Goal: Transaction & Acquisition: Purchase product/service

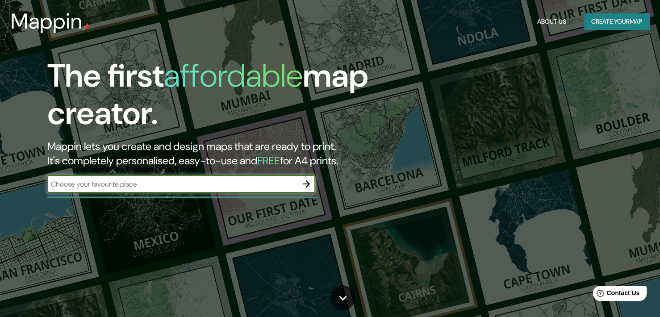
click at [221, 188] on input "text" at bounding box center [172, 184] width 250 height 10
type input "t"
type input "villahermosa tabasco"
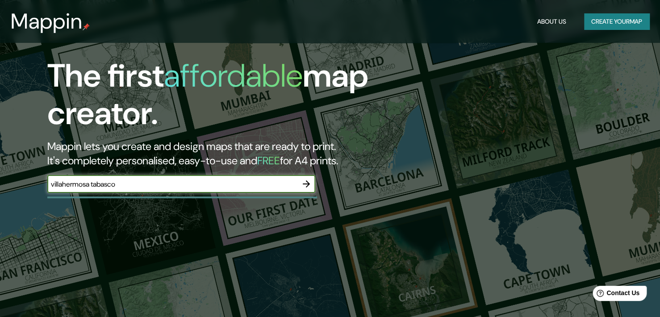
scroll to position [268, 0]
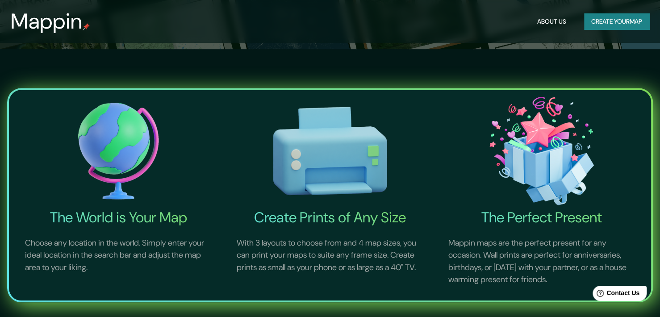
click at [126, 144] on img at bounding box center [118, 150] width 208 height 115
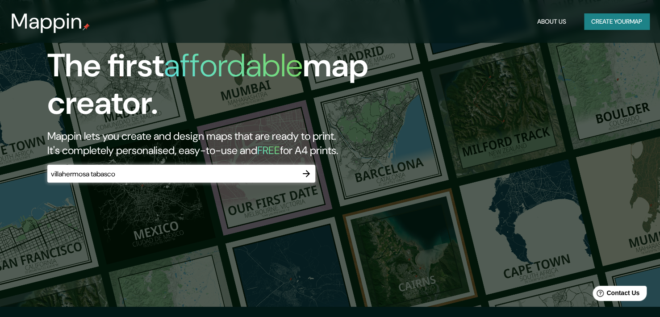
scroll to position [0, 0]
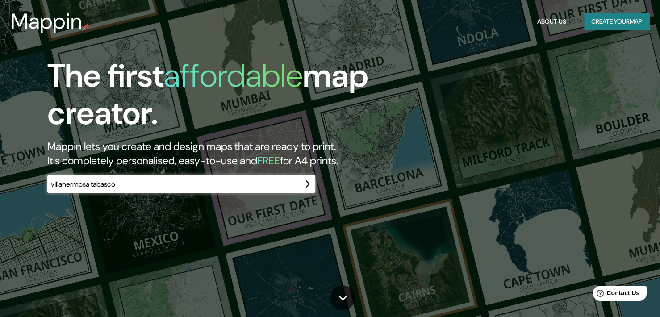
click at [304, 188] on icon "button" at bounding box center [306, 184] width 11 height 11
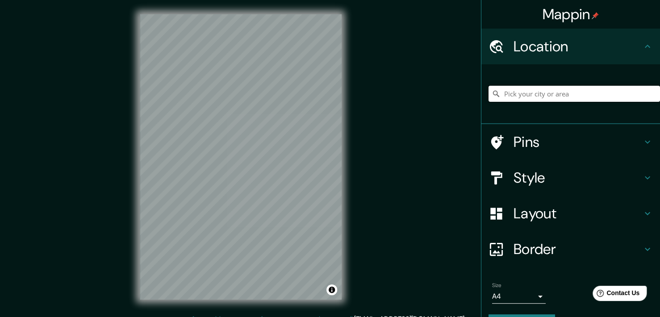
click at [508, 98] on input "Pick your city or area" at bounding box center [575, 94] width 172 height 16
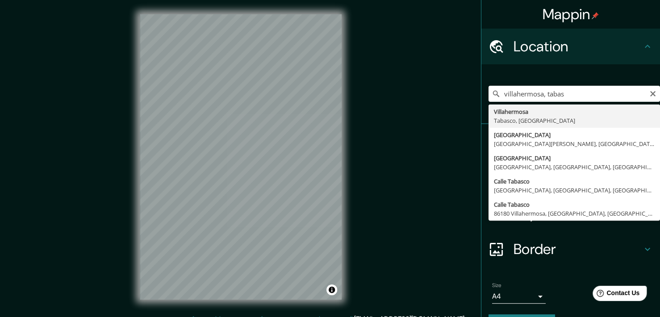
type input "Villahermosa, [GEOGRAPHIC_DATA], [GEOGRAPHIC_DATA]"
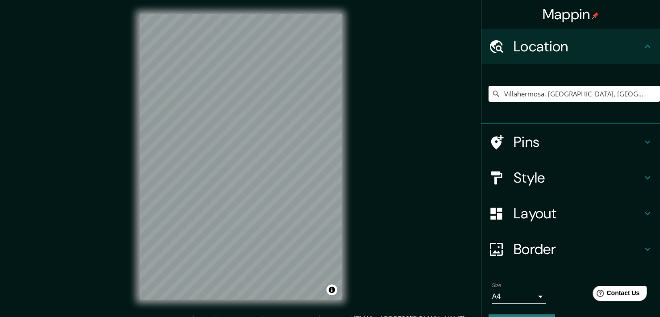
click at [645, 176] on icon at bounding box center [647, 177] width 11 height 11
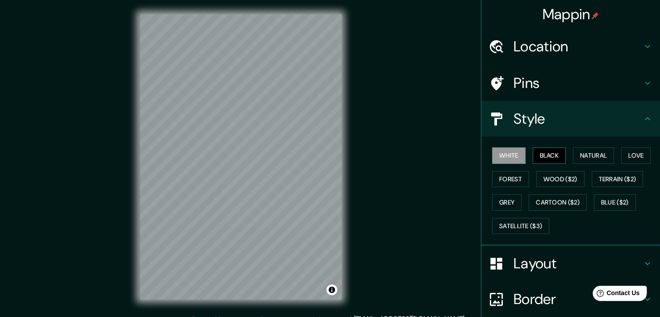
click at [547, 151] on button "Black" at bounding box center [550, 155] width 34 height 17
click at [581, 154] on button "Natural" at bounding box center [593, 155] width 41 height 17
click at [539, 152] on button "Black" at bounding box center [550, 155] width 34 height 17
click at [327, 114] on div at bounding box center [328, 112] width 7 height 7
click at [334, 120] on div at bounding box center [334, 120] width 7 height 7
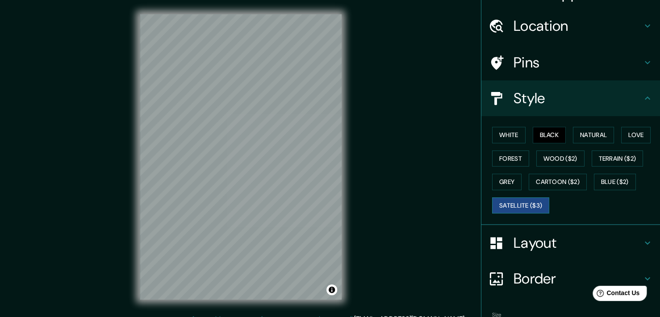
scroll to position [73, 0]
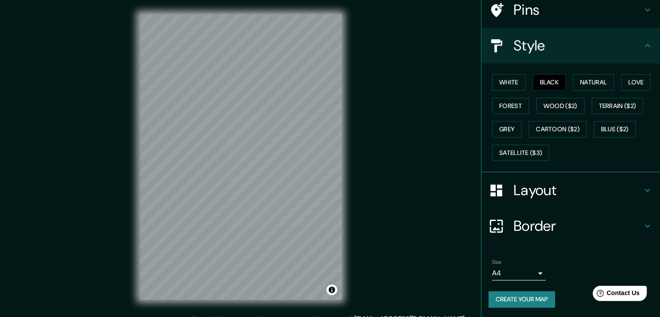
click at [533, 272] on body "Mappin Location [GEOGRAPHIC_DATA], [GEOGRAPHIC_DATA], [GEOGRAPHIC_DATA] Pins St…" at bounding box center [330, 158] width 660 height 317
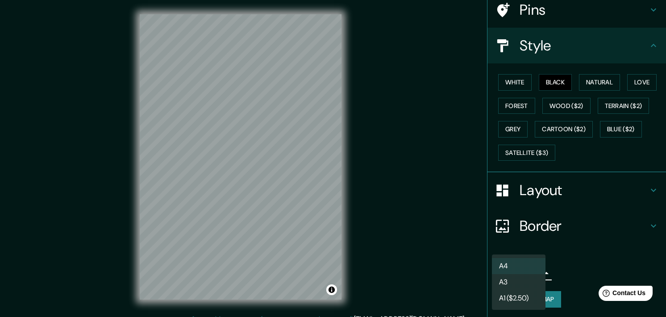
click at [531, 275] on li "A3" at bounding box center [519, 282] width 54 height 16
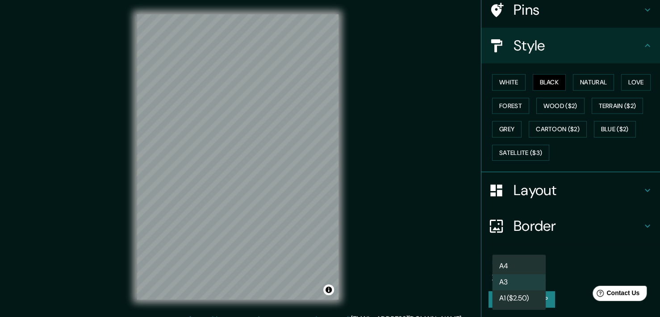
click at [532, 273] on body "Mappin Location [GEOGRAPHIC_DATA], [GEOGRAPHIC_DATA], [GEOGRAPHIC_DATA] Pins St…" at bounding box center [330, 158] width 660 height 317
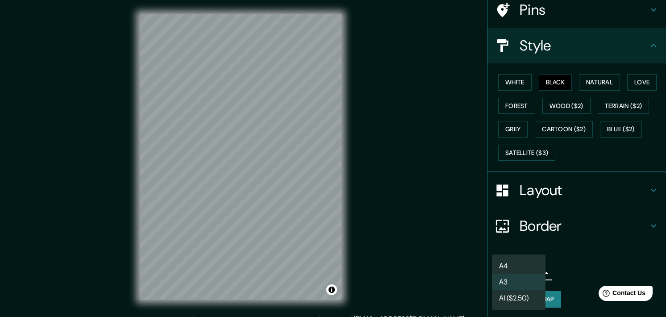
click at [520, 265] on li "A4" at bounding box center [519, 266] width 54 height 16
type input "single"
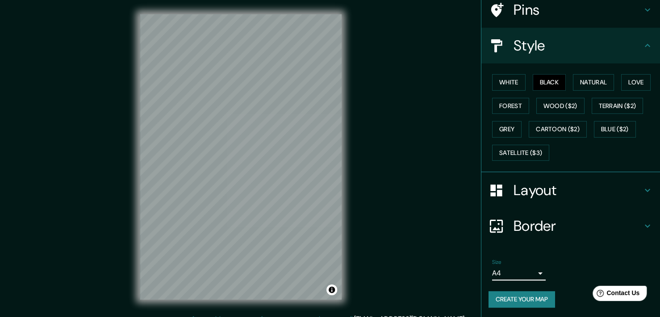
click at [523, 299] on button "Create your map" at bounding box center [522, 299] width 67 height 17
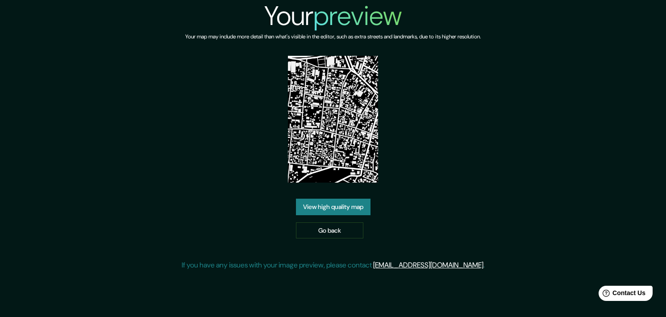
click at [336, 129] on img at bounding box center [333, 119] width 90 height 127
click at [332, 210] on link "View high quality map" at bounding box center [333, 207] width 75 height 17
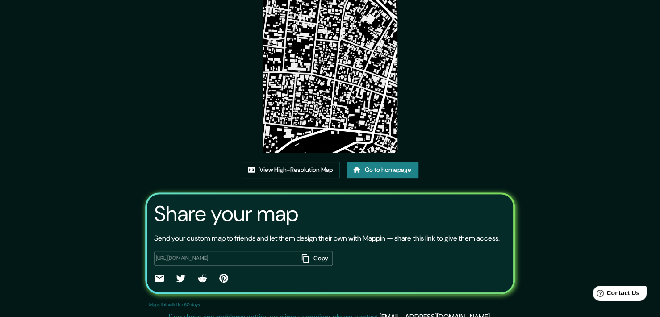
scroll to position [86, 0]
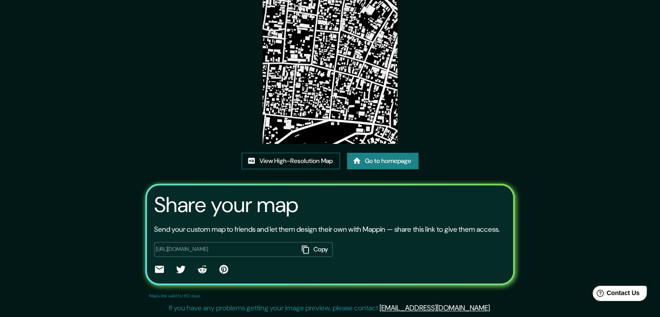
click at [306, 159] on link "View High-Resolution Map" at bounding box center [291, 161] width 98 height 17
